Goal: Find specific fact: Find specific fact

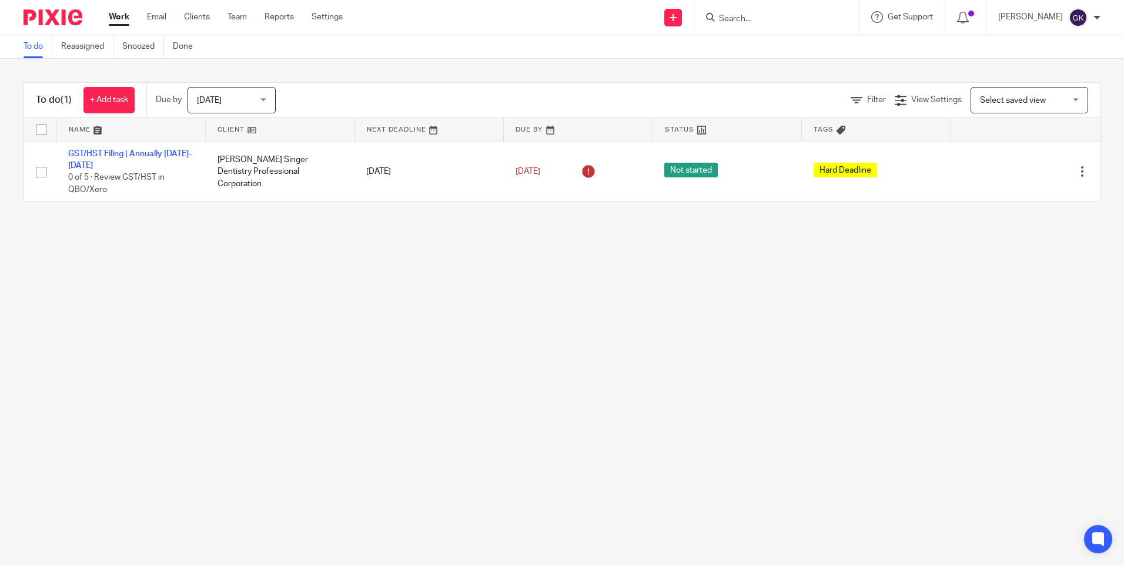
click at [814, 16] on input "Search" at bounding box center [771, 19] width 106 height 11
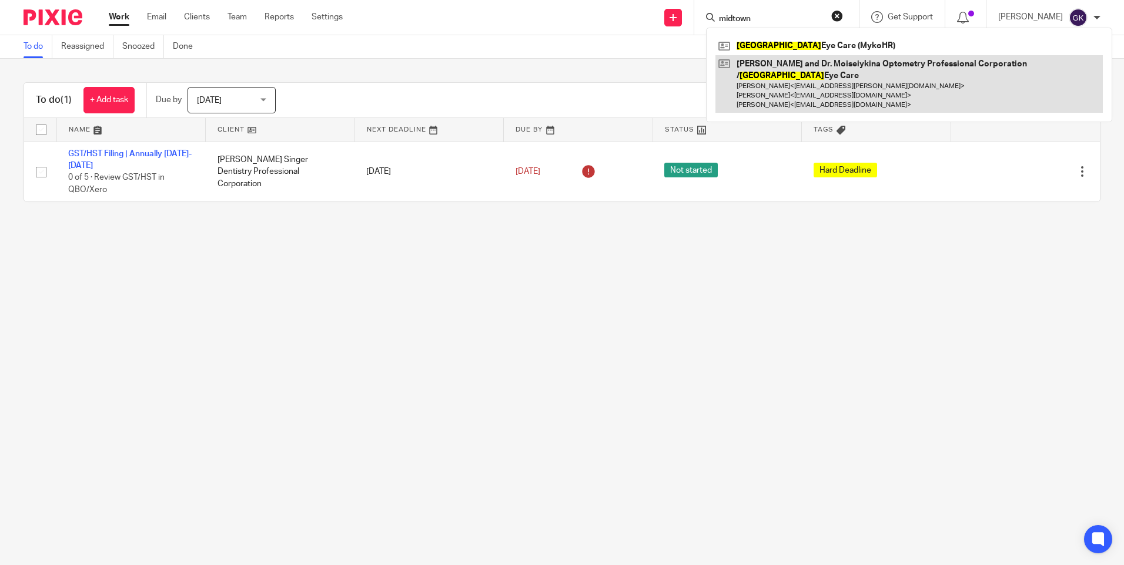
type input "midtown"
click at [844, 68] on link at bounding box center [908, 84] width 387 height 58
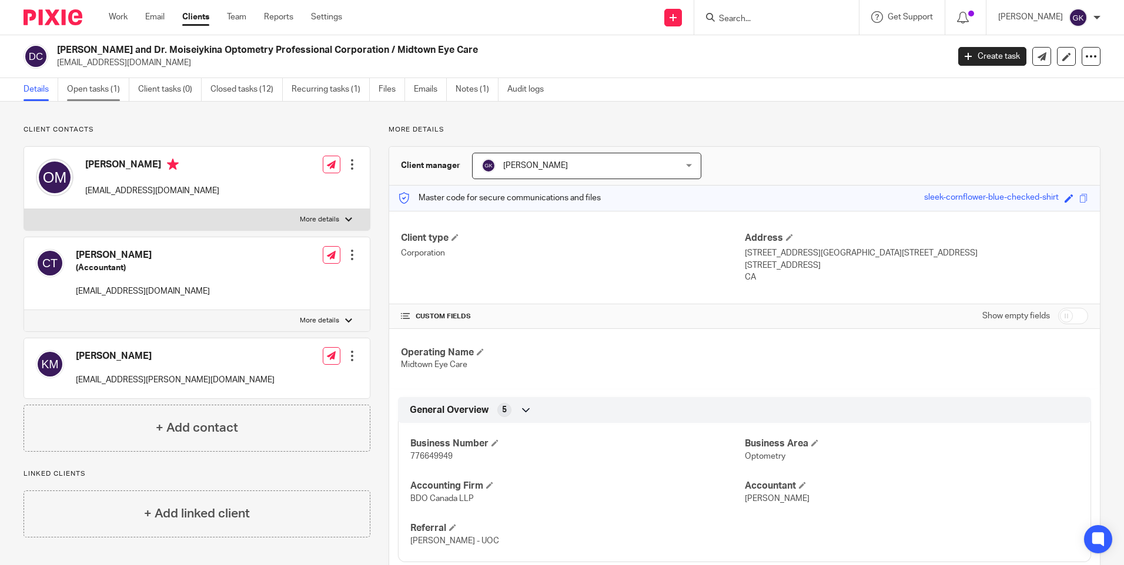
click at [94, 93] on link "Open tasks (1)" at bounding box center [98, 89] width 62 height 23
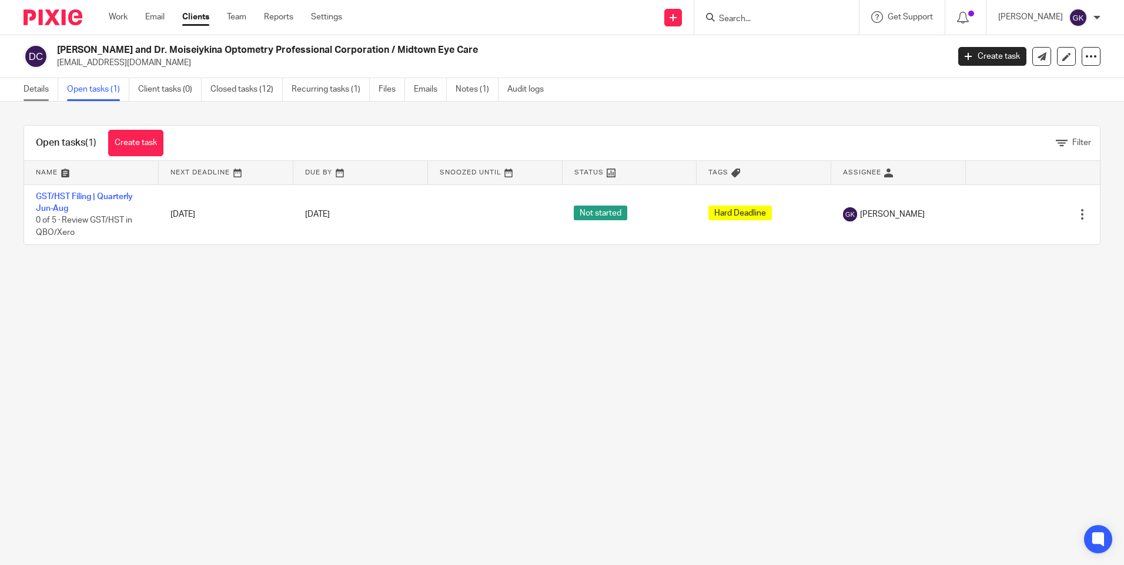
click at [35, 86] on link "Details" at bounding box center [41, 89] width 35 height 23
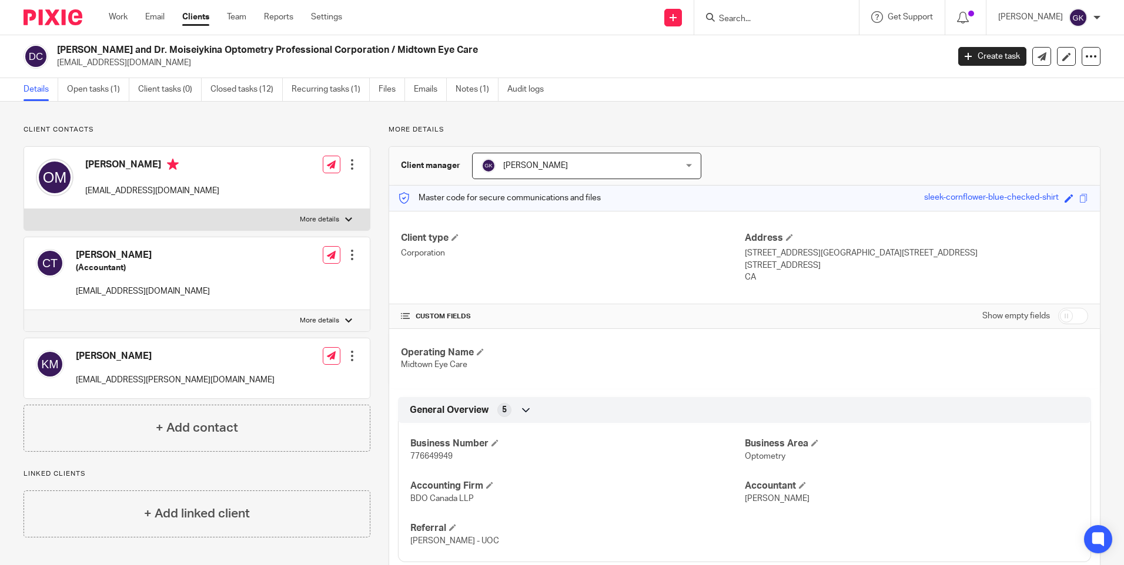
click at [441, 455] on span "776649949" at bounding box center [431, 457] width 42 height 8
copy span "776649949"
click at [420, 454] on span "776649949" at bounding box center [431, 457] width 42 height 8
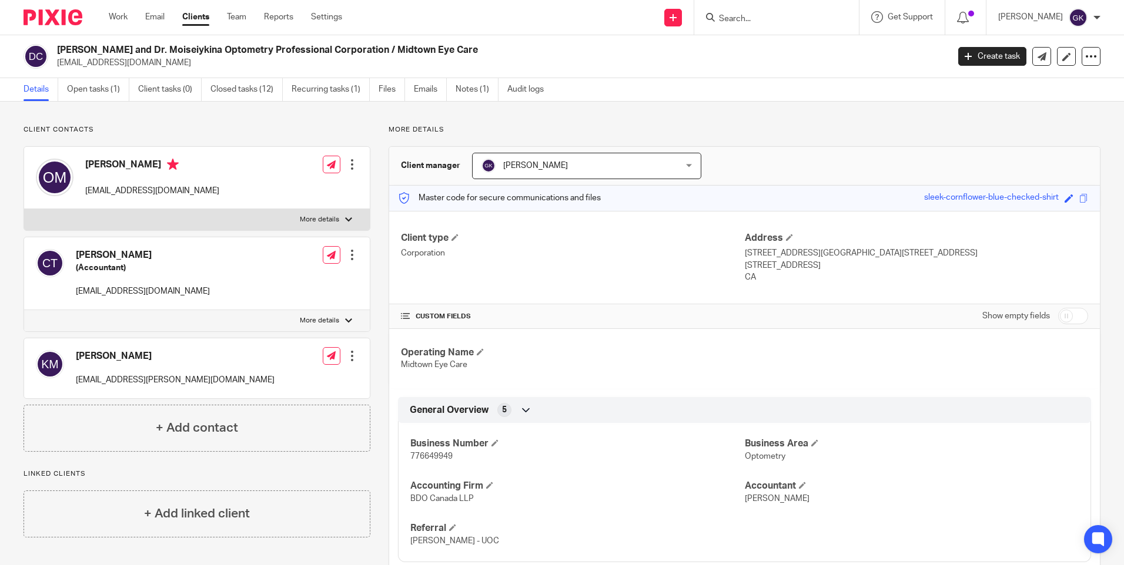
click at [788, 18] on input "Search" at bounding box center [771, 19] width 106 height 11
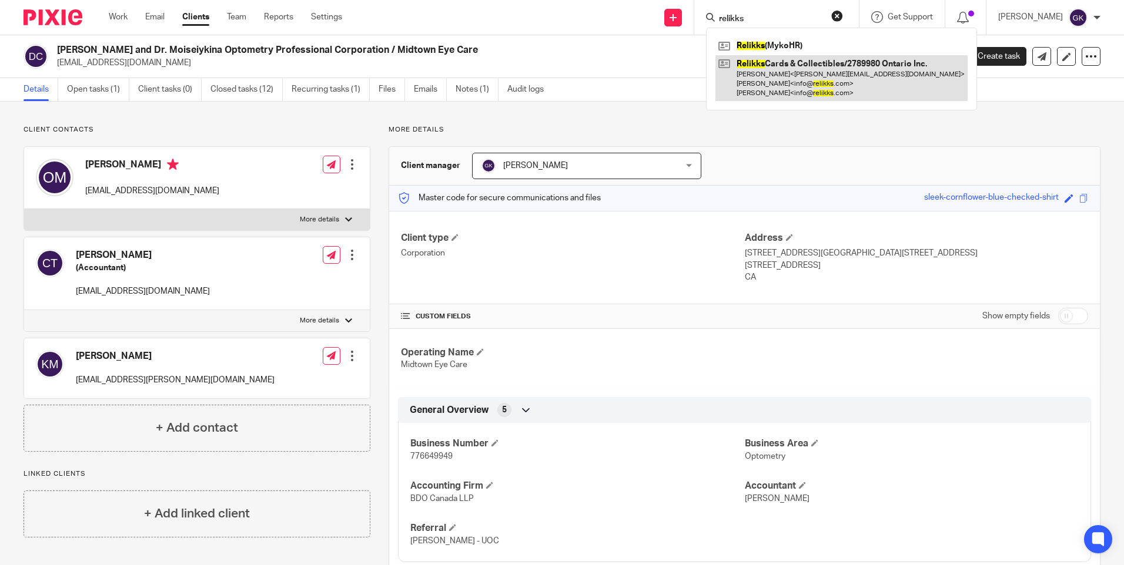
type input "relikks"
click at [872, 66] on link at bounding box center [841, 78] width 252 height 46
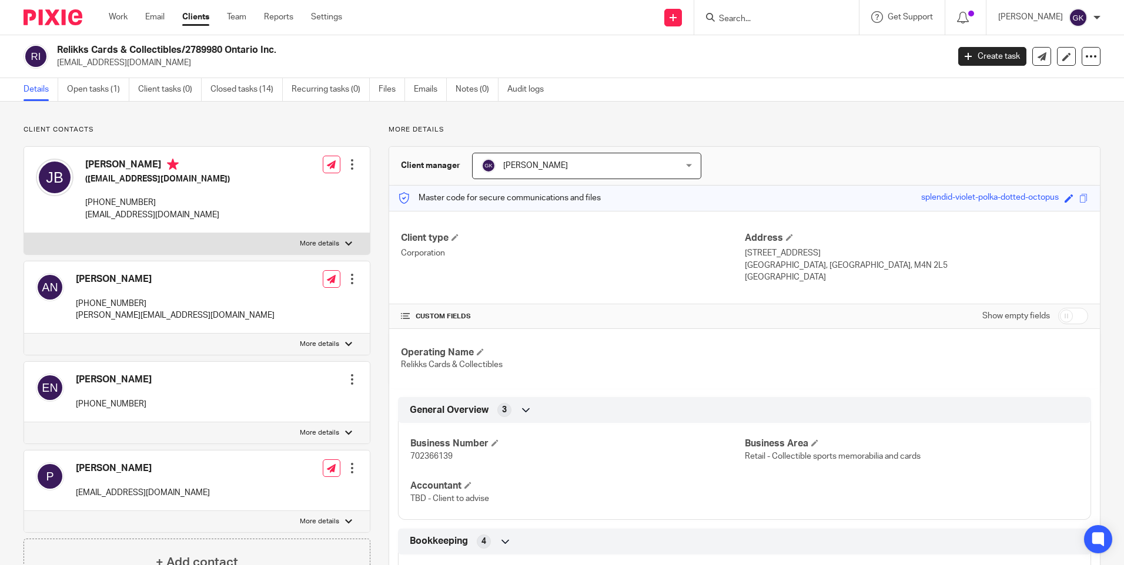
click at [429, 458] on span "702366139" at bounding box center [431, 457] width 42 height 8
copy span "702366139"
